Goal: Task Accomplishment & Management: Use online tool/utility

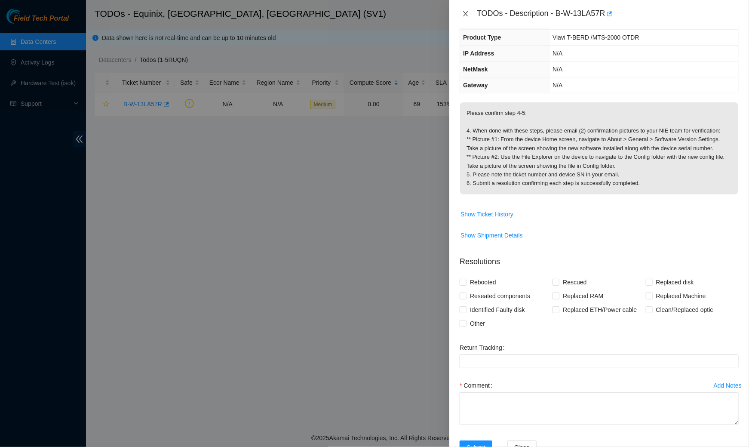
click at [462, 13] on button "Close" at bounding box center [465, 14] width 12 height 8
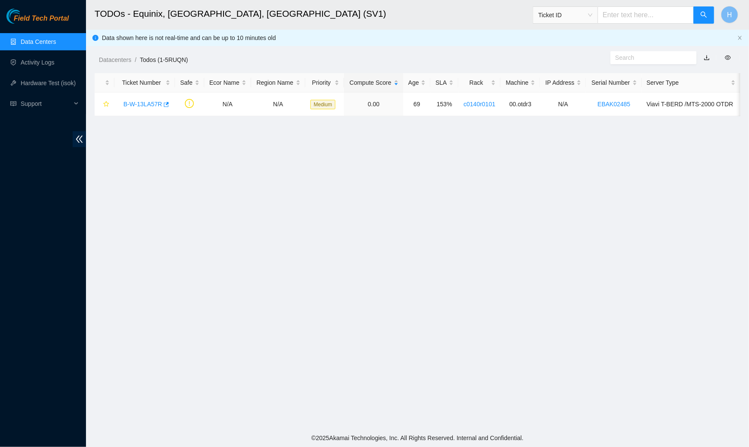
scroll to position [75, 0]
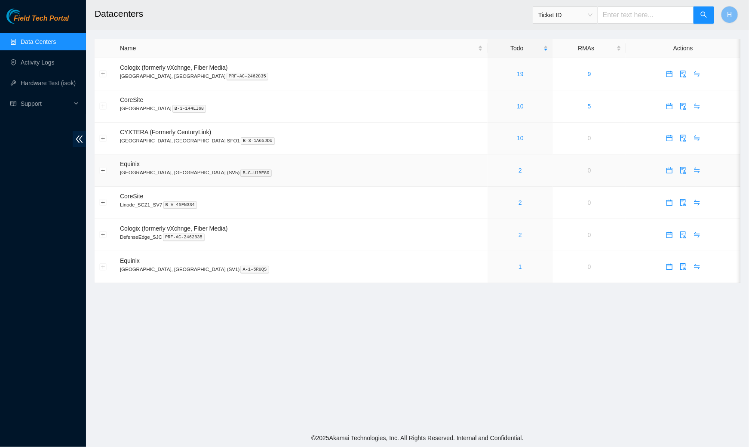
click at [492, 171] on div "2" at bounding box center [520, 169] width 56 height 9
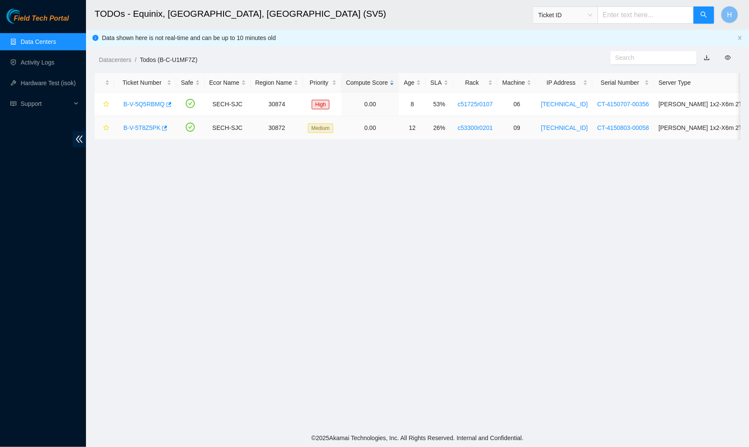
click at [149, 127] on link "B-V-5T8Z5PK" at bounding box center [141, 127] width 37 height 7
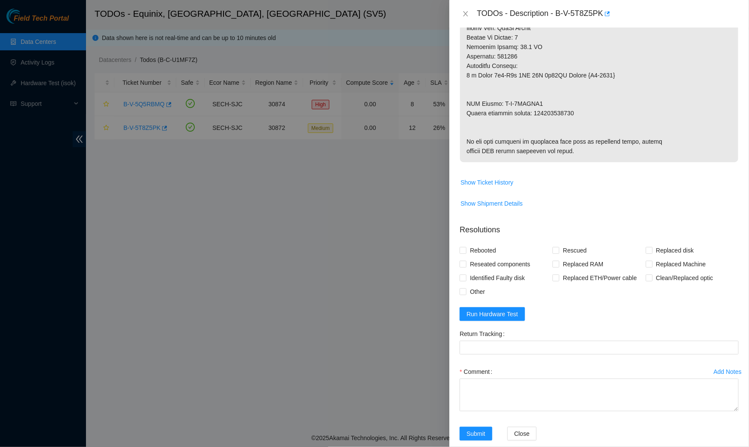
scroll to position [653, 0]
click at [486, 318] on span "Run Hardware Test" at bounding box center [492, 313] width 52 height 9
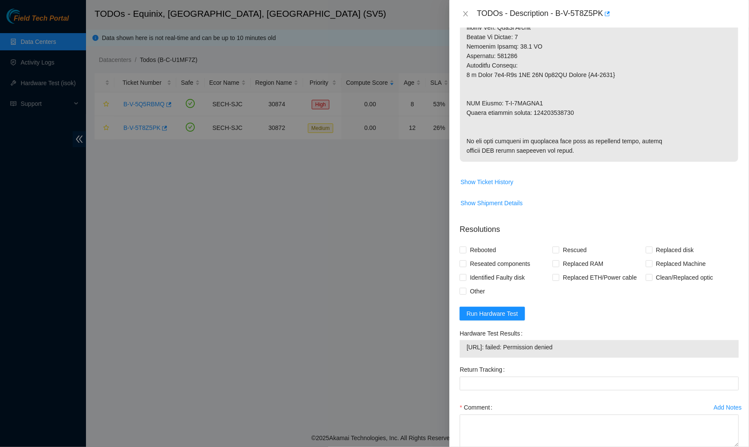
drag, startPoint x: 597, startPoint y: 361, endPoint x: 449, endPoint y: 367, distance: 148.4
click at [449, 367] on div "Problem Type Hardware Rack Number c53300r0201 Machine Number 09 Serial Number C…" at bounding box center [599, 237] width 300 height 419
copy tbody "2.17.195.103: failed: Permission denied"
drag, startPoint x: 606, startPoint y: 14, endPoint x: 558, endPoint y: 18, distance: 48.7
click at [558, 18] on div "TODOs - Description - B-V-5T8Z5PK" at bounding box center [608, 14] width 262 height 14
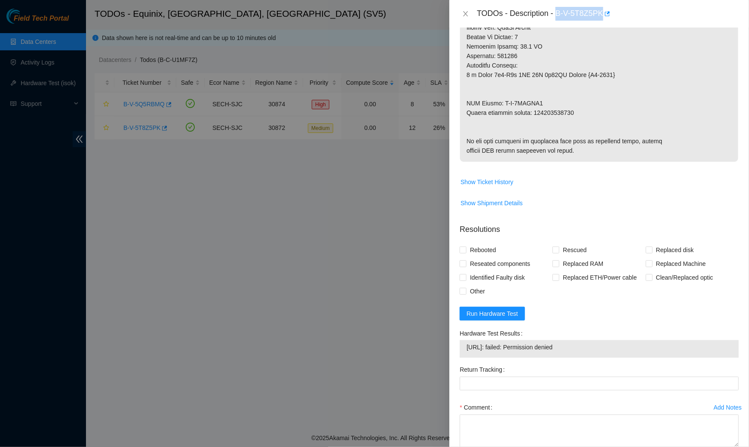
copy div "B-V-5T8Z5PK"
drag, startPoint x: 581, startPoint y: 369, endPoint x: 493, endPoint y: 371, distance: 88.1
click at [493, 355] on td "2.17.195.103: failed: Permission denied" at bounding box center [599, 348] width 266 height 13
drag, startPoint x: 578, startPoint y: 364, endPoint x: 452, endPoint y: 361, distance: 126.0
click at [452, 361] on div "Problem Type Hardware Rack Number c53300r0201 Machine Number 09 Serial Number C…" at bounding box center [599, 237] width 300 height 419
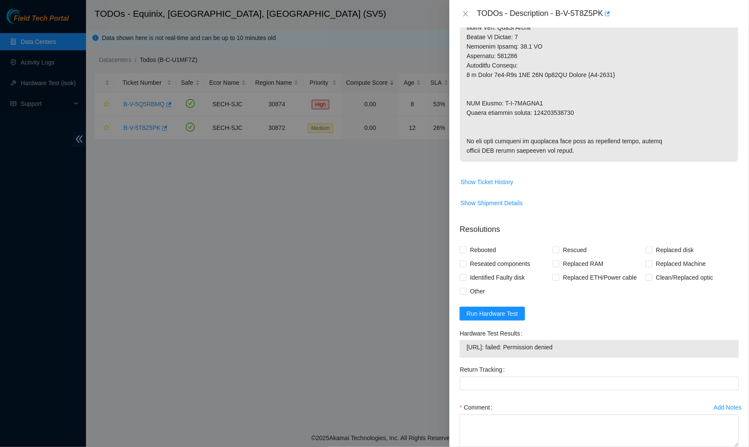
copy tbody "2.17.195.103: failed: Permission denied"
click at [491, 318] on span "Run Hardware Test" at bounding box center [492, 313] width 52 height 9
click at [610, 14] on icon "button" at bounding box center [607, 13] width 5 height 5
click at [460, 14] on button "Close" at bounding box center [465, 14] width 12 height 8
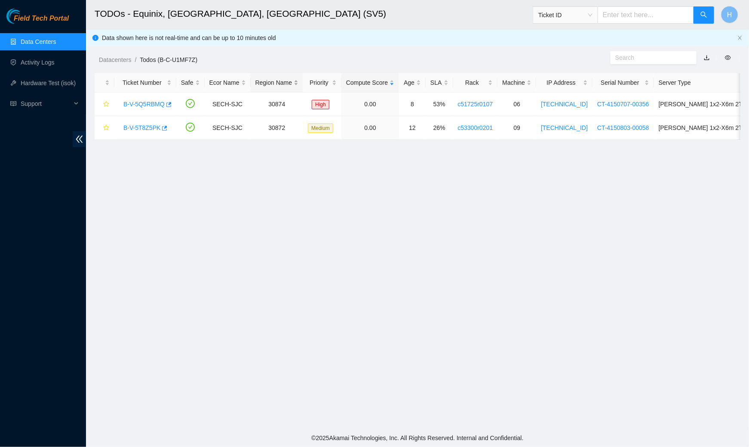
scroll to position [106, 0]
click at [153, 103] on link "B-V-5Q5RBMQ" at bounding box center [143, 104] width 41 height 7
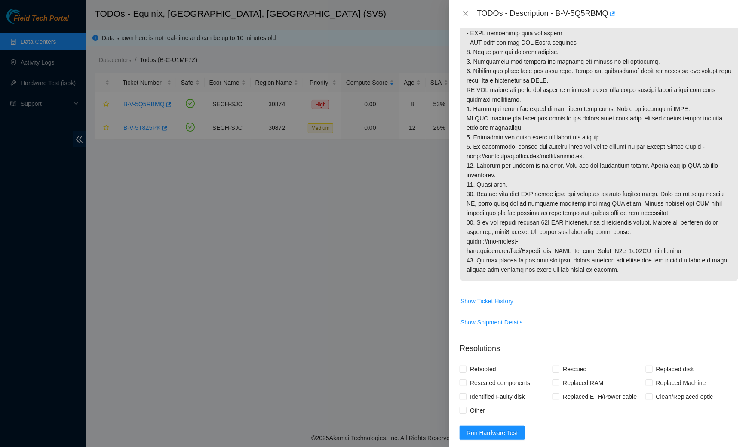
scroll to position [189, 0]
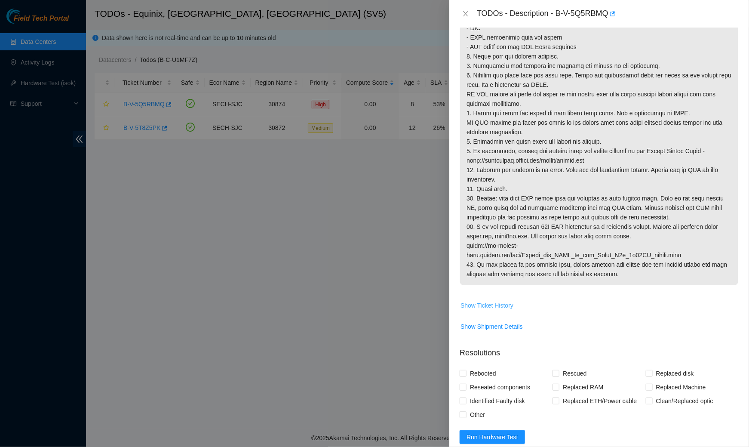
click at [496, 306] on span "Show Ticket History" at bounding box center [486, 304] width 53 height 9
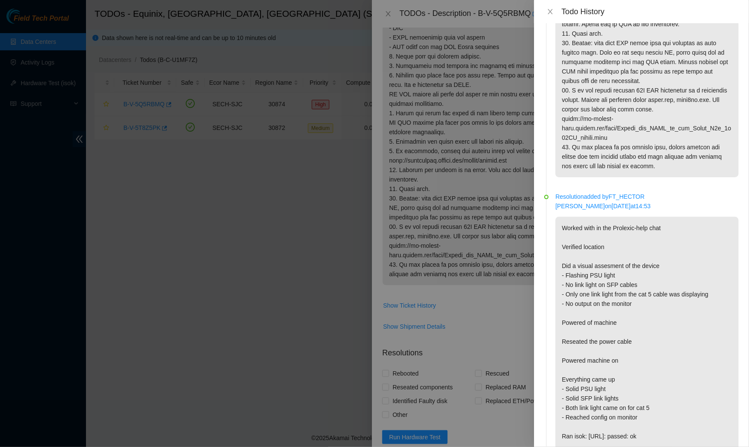
scroll to position [0, 0]
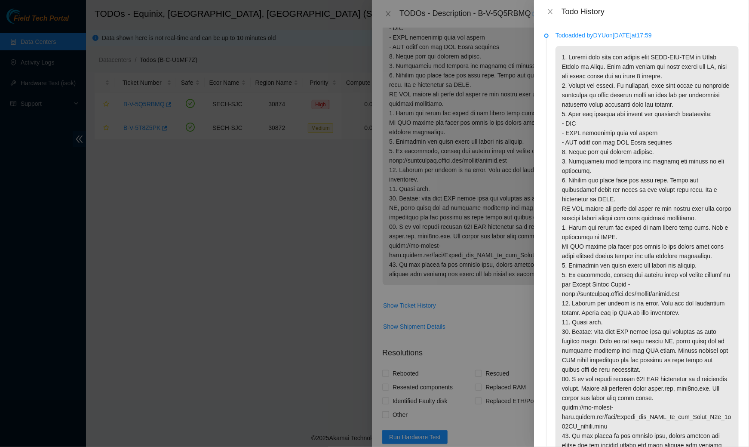
click at [474, 64] on div at bounding box center [374, 223] width 749 height 447
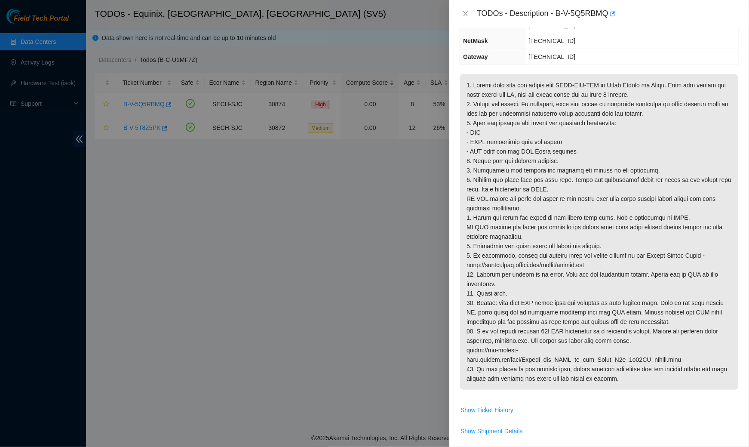
scroll to position [373, 0]
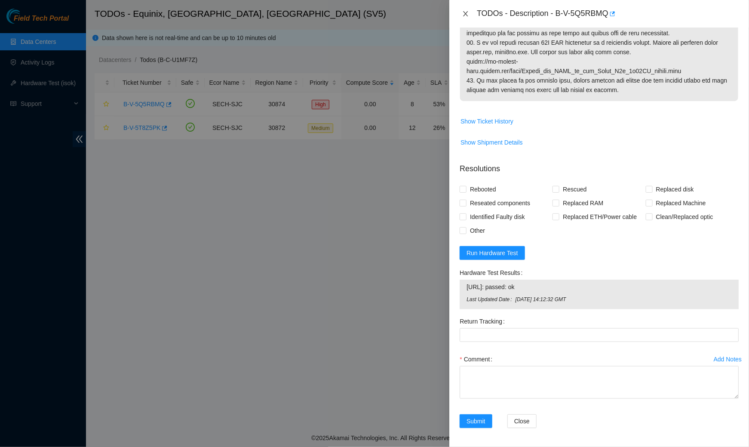
click at [465, 15] on icon "close" at bounding box center [465, 13] width 5 height 5
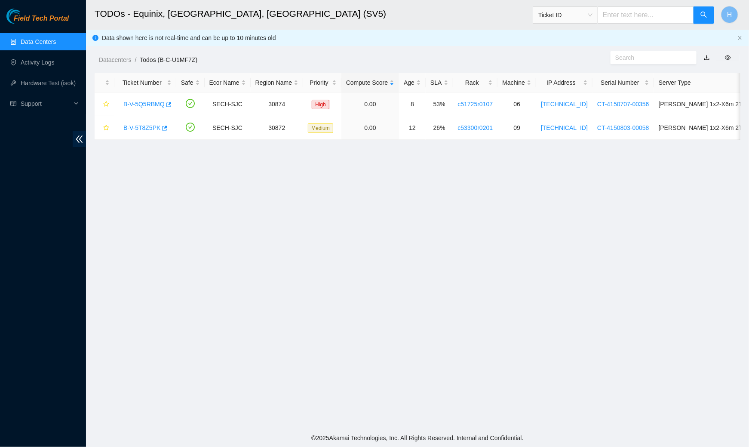
scroll to position [106, 0]
click at [147, 125] on link "B-V-5T8Z5PK" at bounding box center [141, 127] width 37 height 7
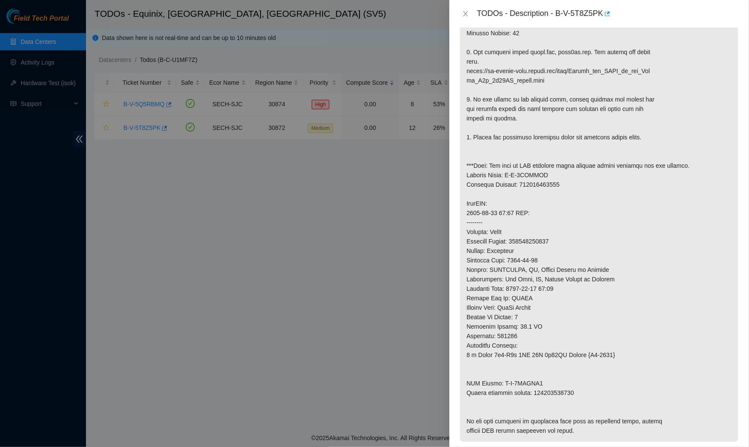
scroll to position [732, 0]
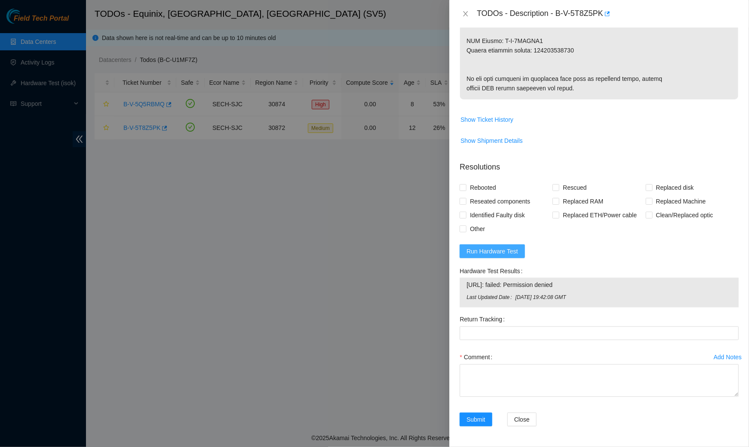
click at [486, 251] on span "Run Hardware Test" at bounding box center [492, 250] width 52 height 9
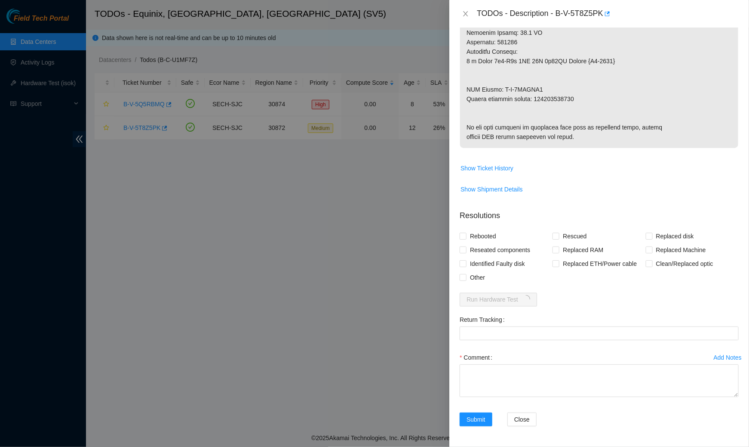
scroll to position [720, 0]
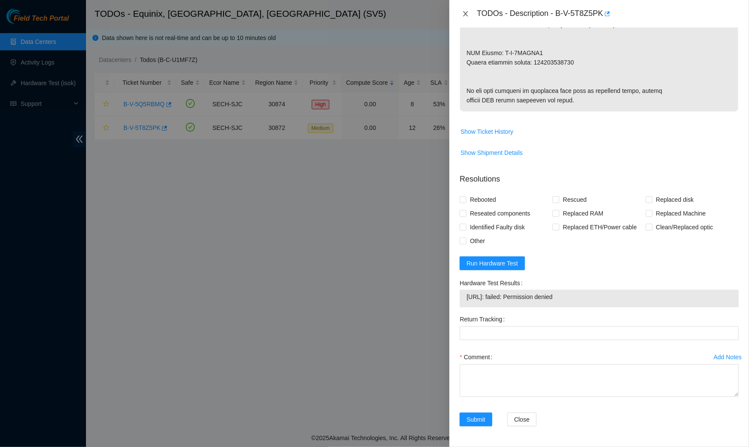
click at [463, 15] on icon "close" at bounding box center [465, 13] width 7 height 7
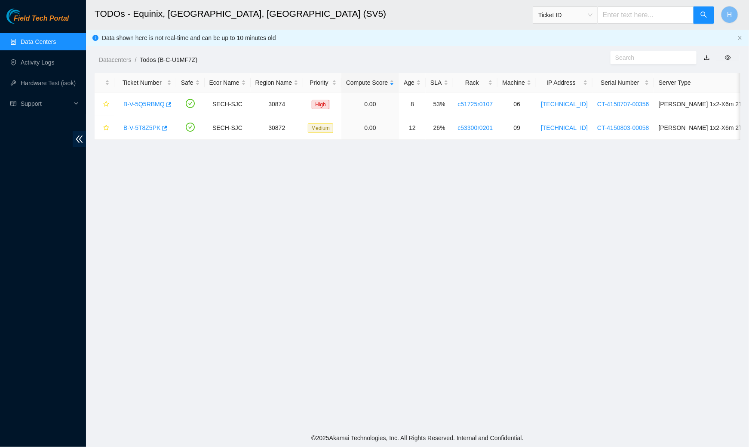
scroll to position [106, 0]
click at [147, 129] on link "B-V-5T8Z5PK" at bounding box center [141, 127] width 37 height 7
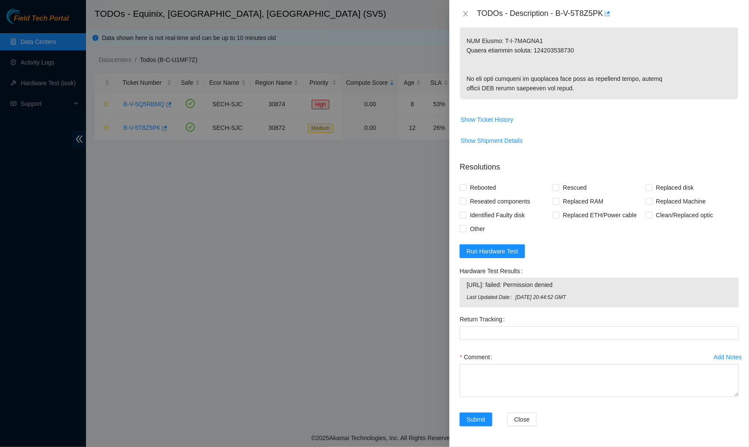
scroll to position [732, 0]
drag, startPoint x: 581, startPoint y: 285, endPoint x: 459, endPoint y: 291, distance: 121.4
click at [459, 291] on div "2.17.195.103: failed: Permission denied Last Updated Date Wed, 01 Oct 2025 20:4…" at bounding box center [598, 293] width 279 height 30
copy tbody "2.17.195.103: failed: Permission denied"
click at [614, 263] on form "Resolutions Rebooted Rescued Replaced disk Reseated components Replaced RAM Rep…" at bounding box center [598, 295] width 279 height 282
